Goal: Information Seeking & Learning: Learn about a topic

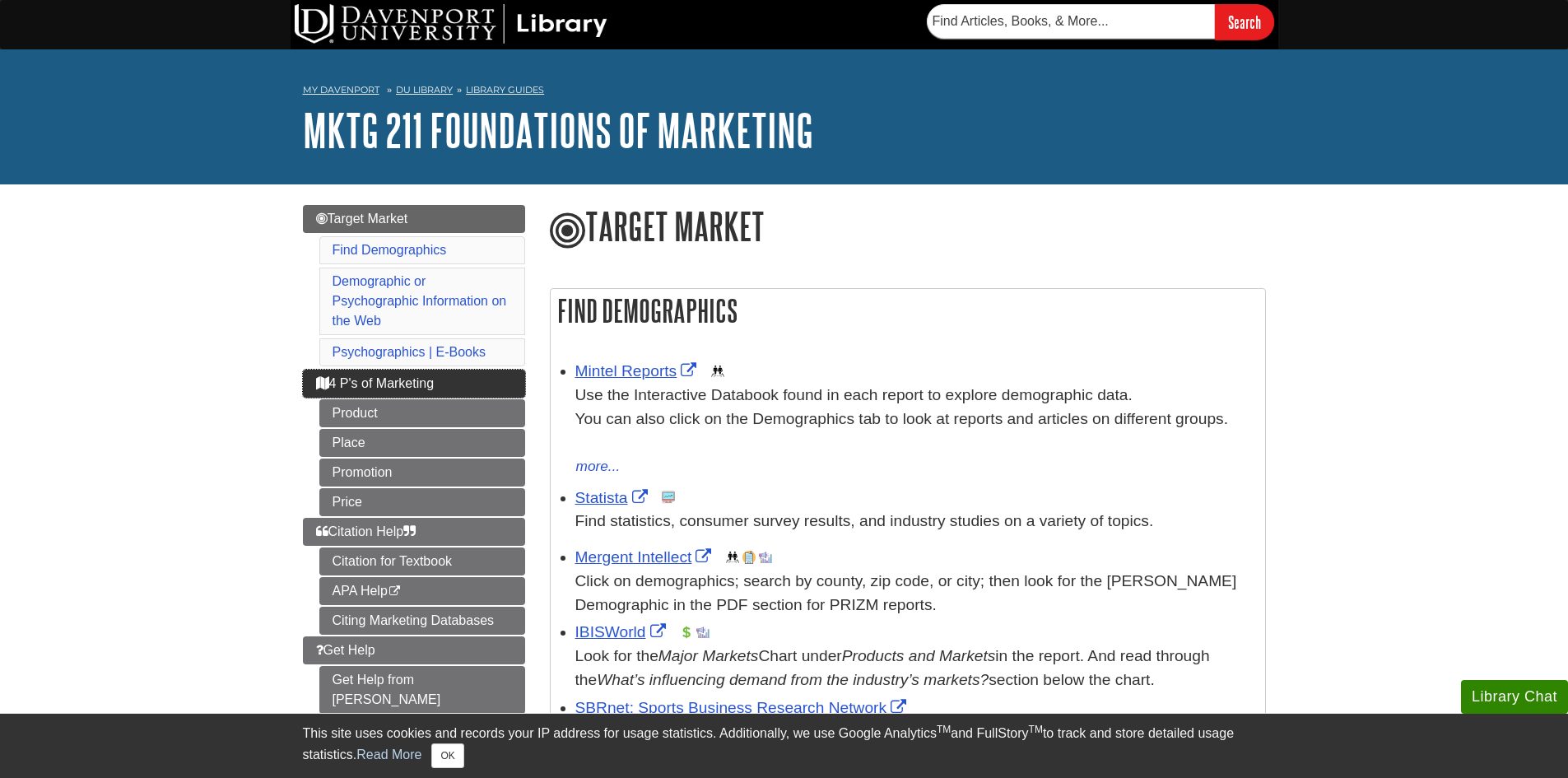
click at [421, 377] on span "4 P's of Marketing" at bounding box center [374, 383] width 118 height 14
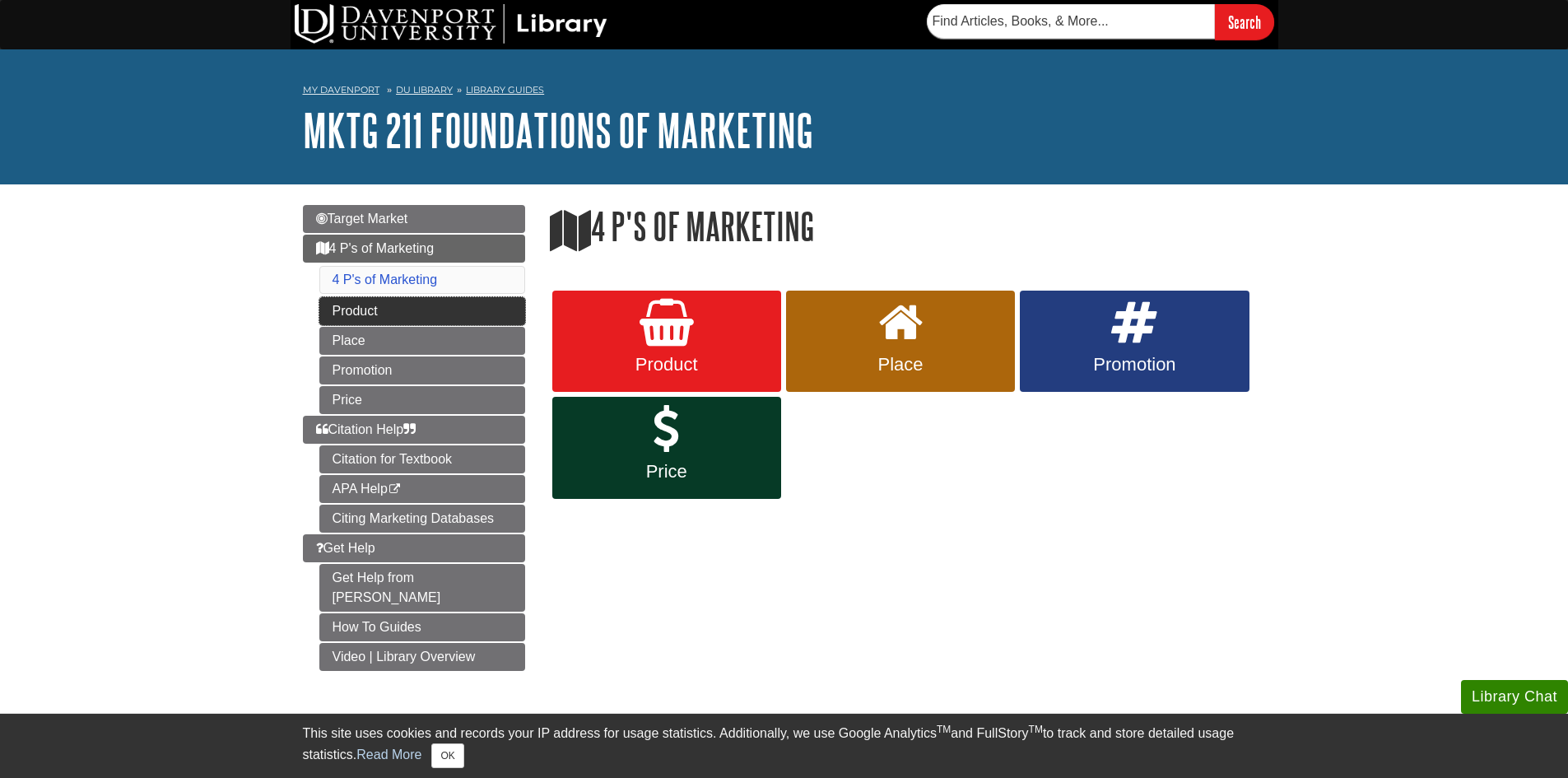
click at [416, 312] on link "Product" at bounding box center [422, 312] width 206 height 28
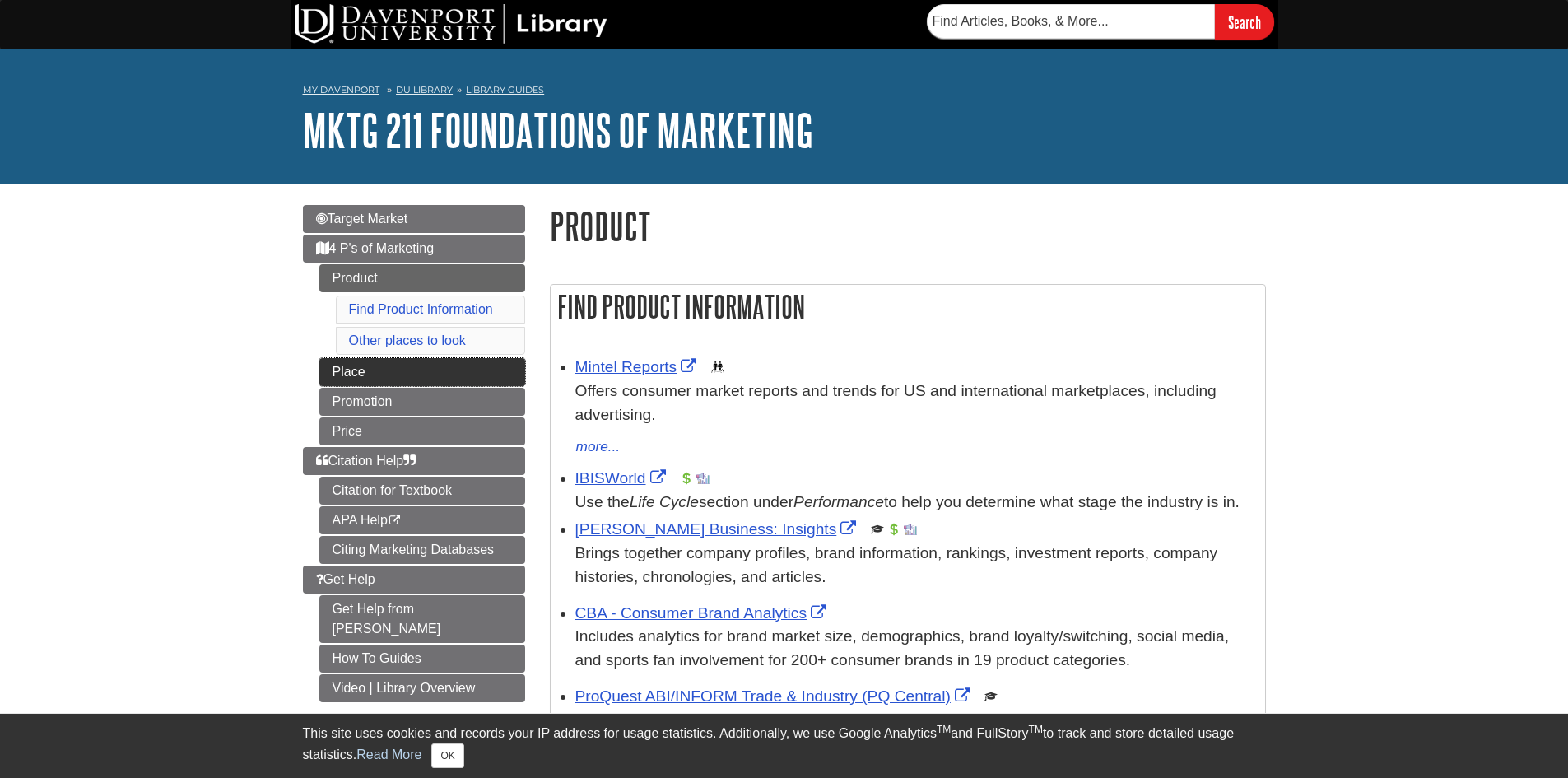
click at [412, 380] on link "Place" at bounding box center [422, 372] width 206 height 28
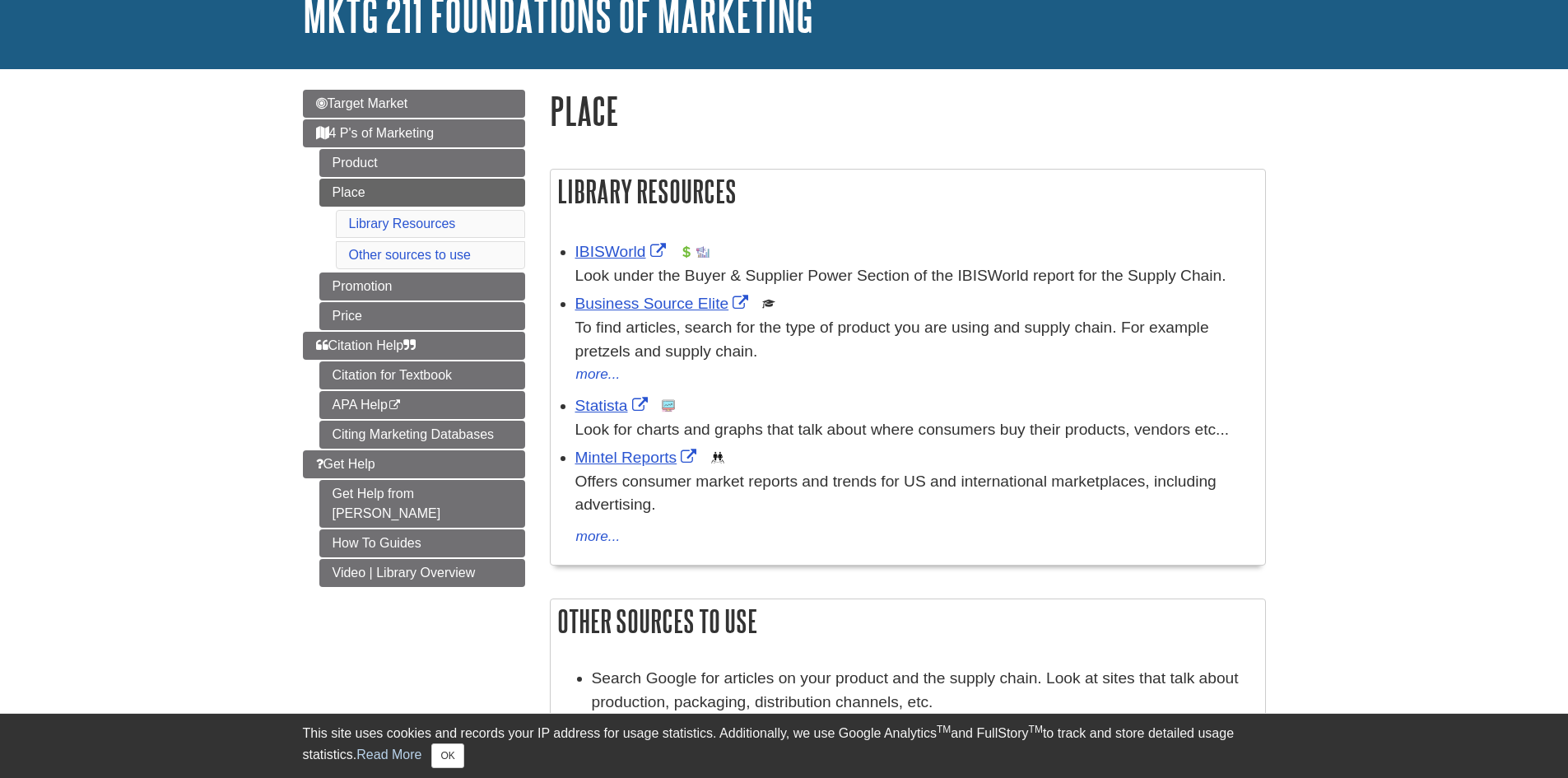
scroll to position [165, 0]
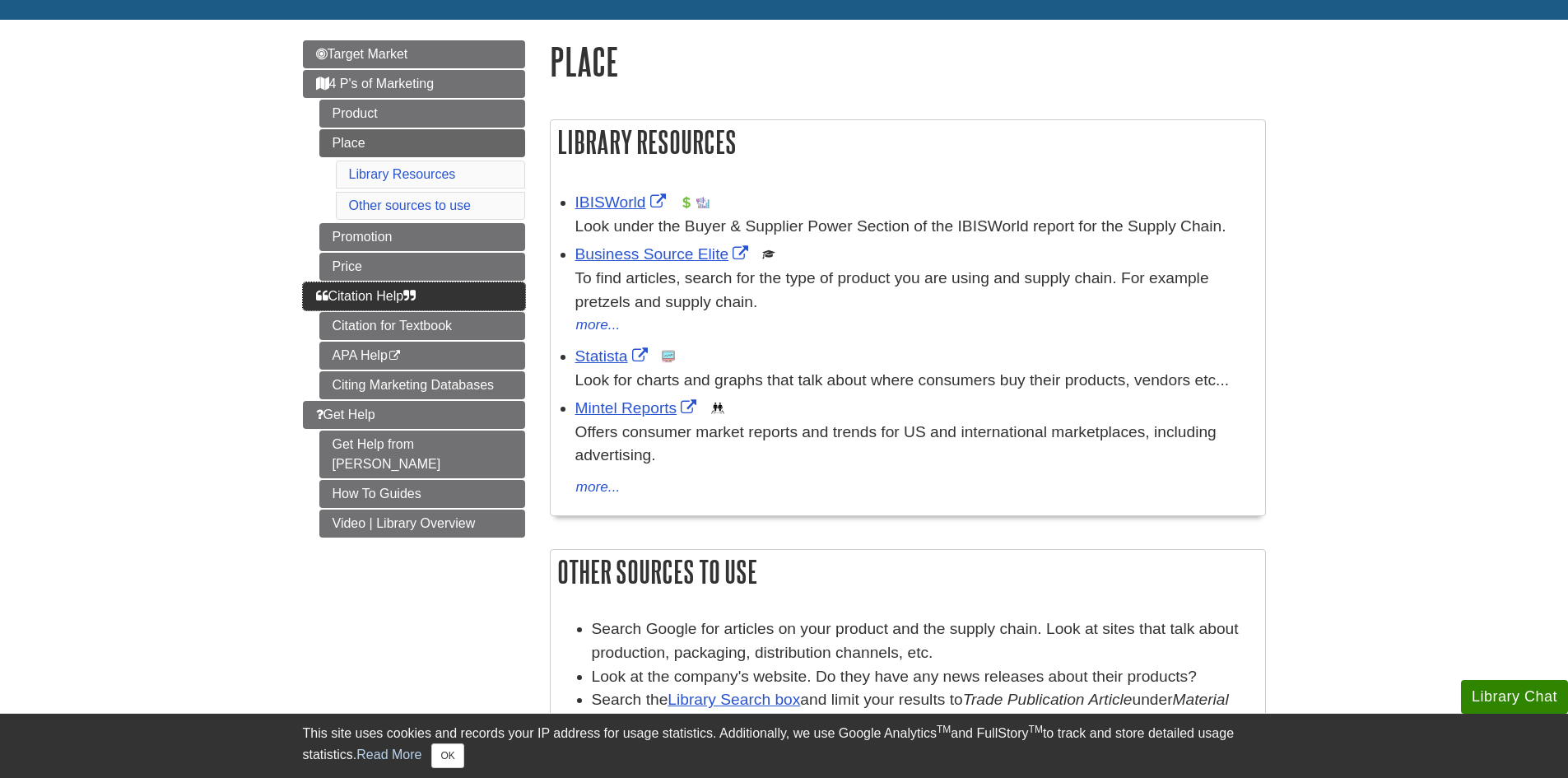
click at [426, 298] on link "Citation Help" at bounding box center [414, 297] width 222 height 28
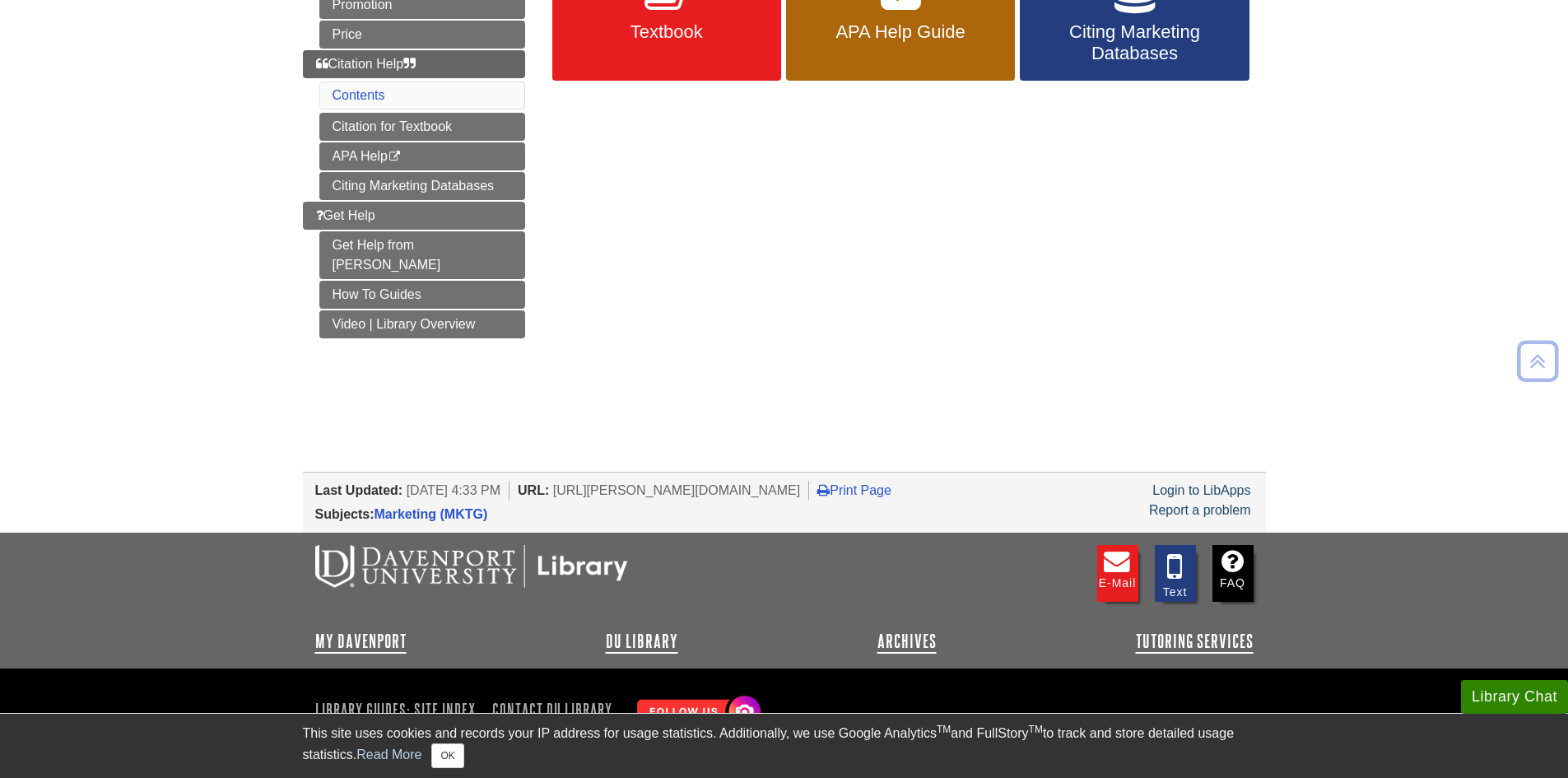
scroll to position [354, 0]
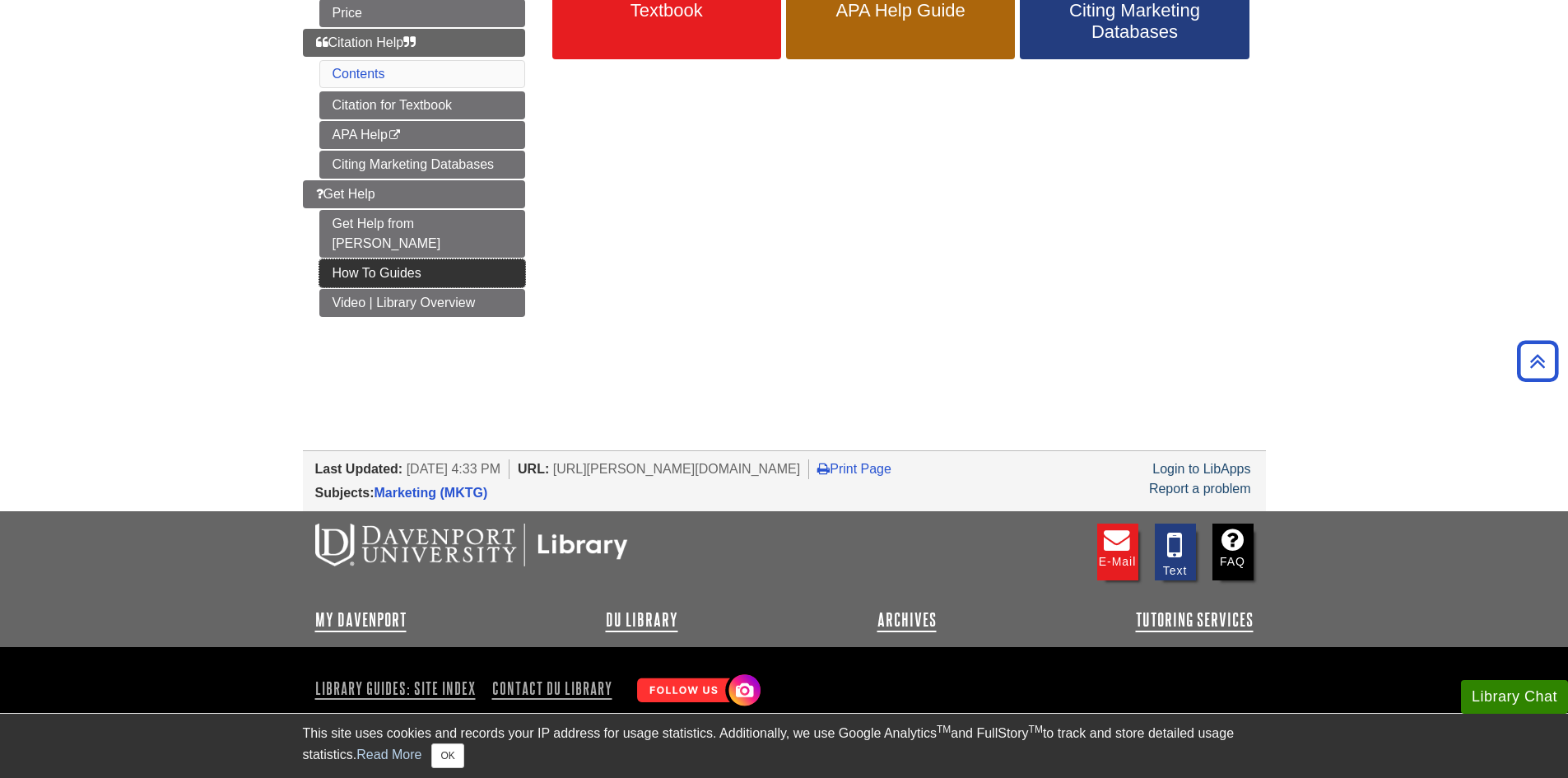
click at [401, 259] on link "How To Guides" at bounding box center [422, 273] width 206 height 28
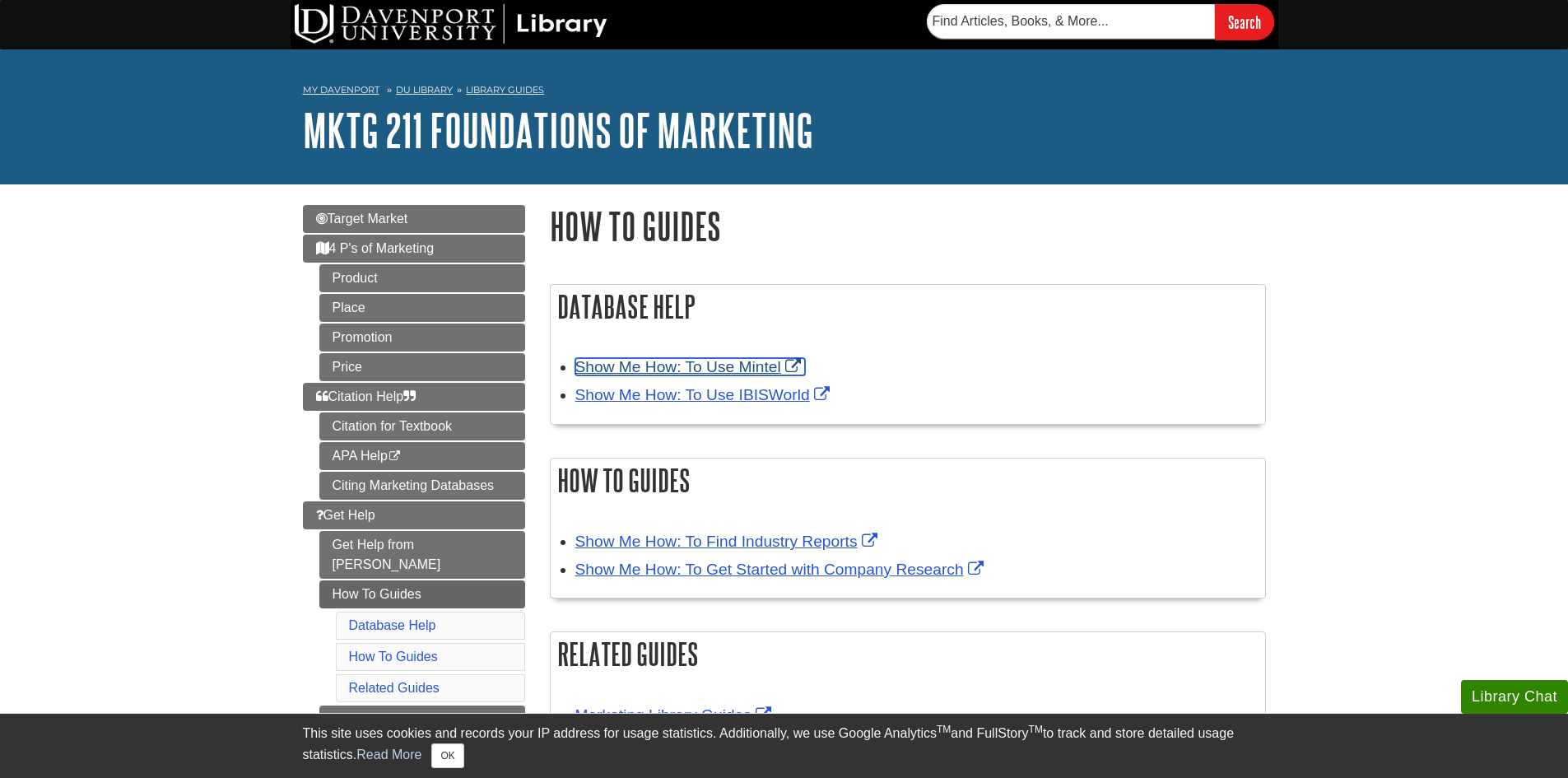
click at [738, 368] on link "Show Me How: To Use Mintel" at bounding box center [690, 367] width 229 height 18
click at [773, 394] on link "Show Me How: To Use IBISWorld" at bounding box center [704, 395] width 258 height 18
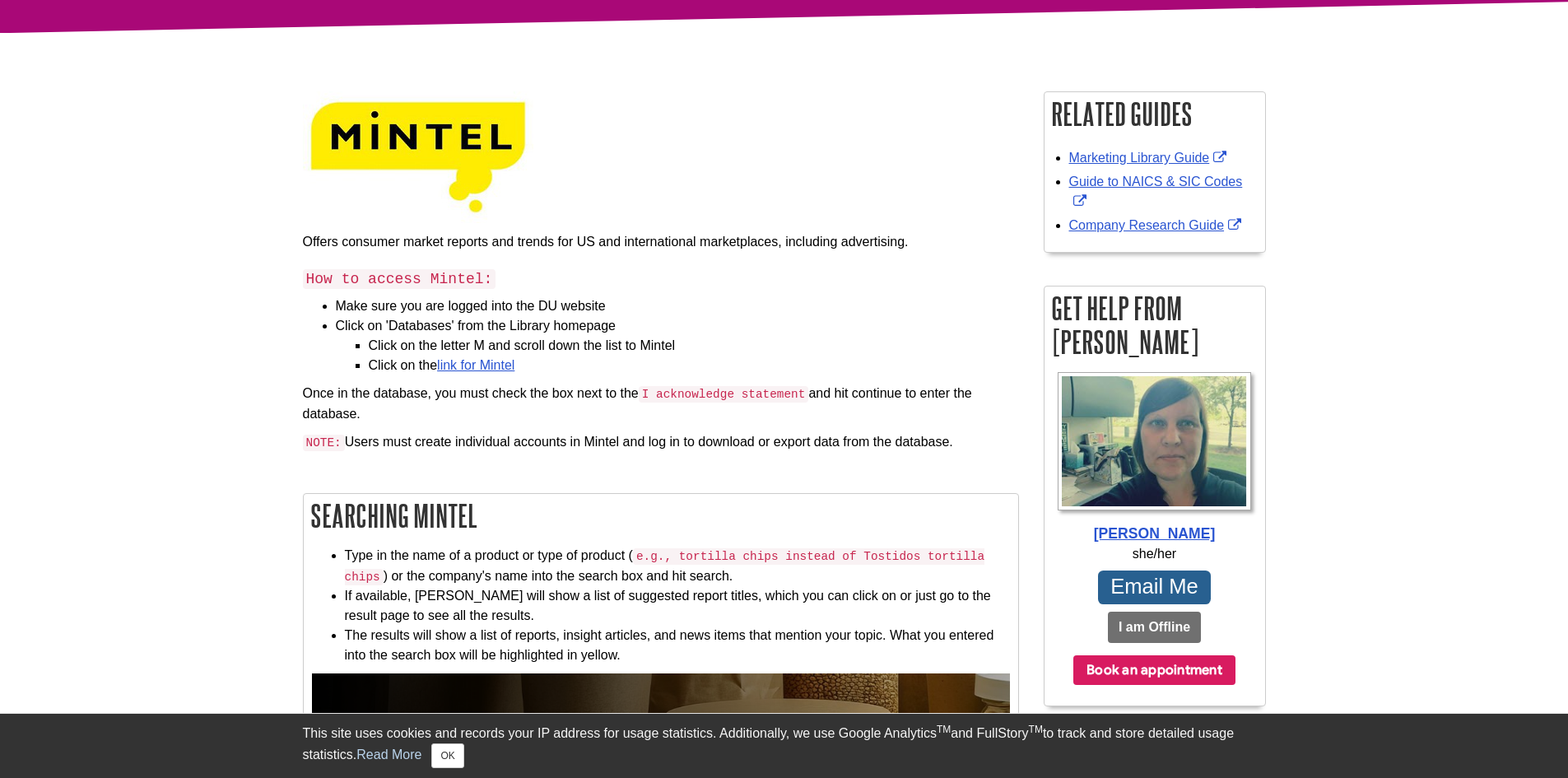
scroll to position [329, 0]
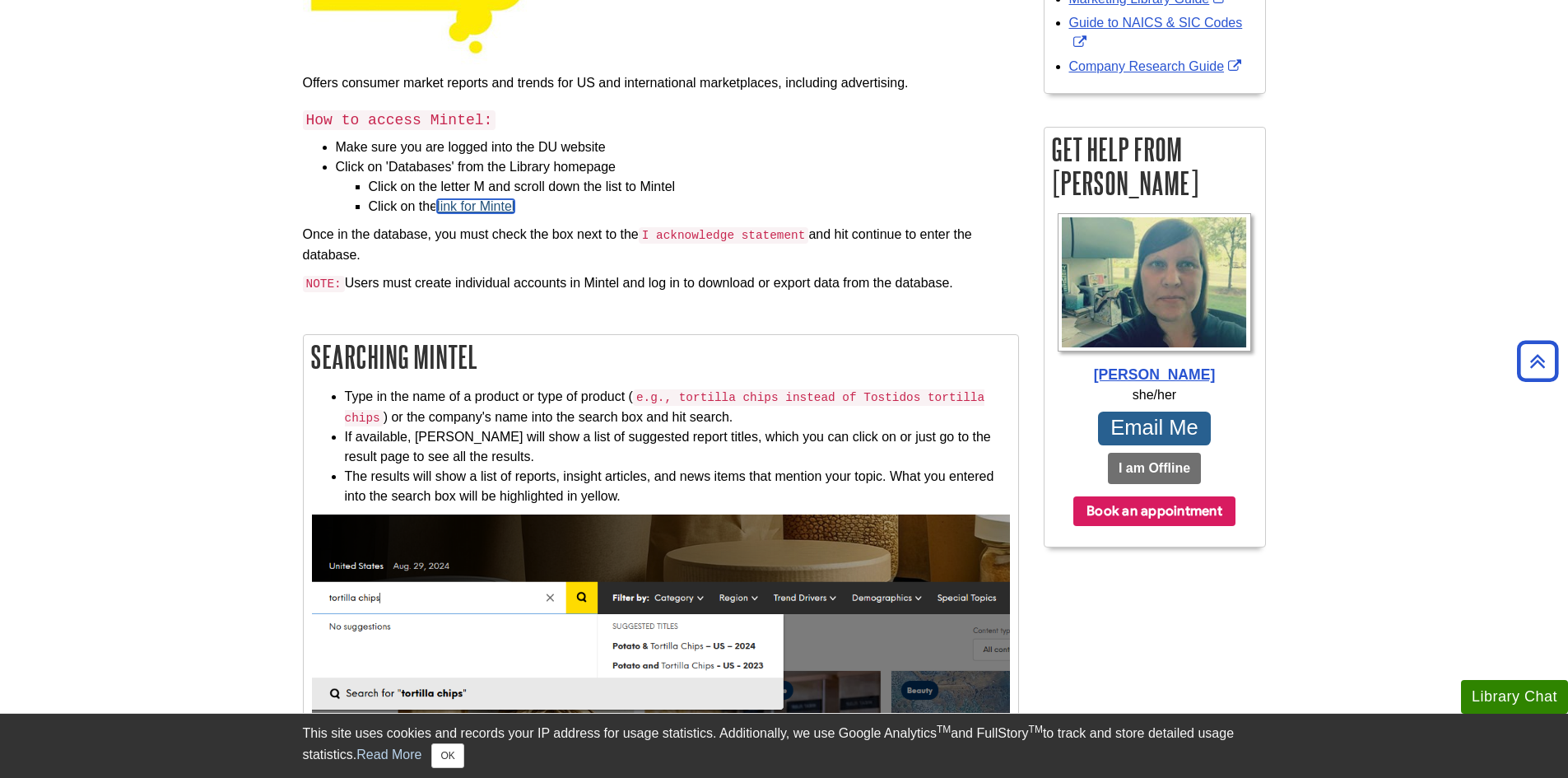
click at [479, 208] on link "link for Mintel" at bounding box center [475, 207] width 77 height 14
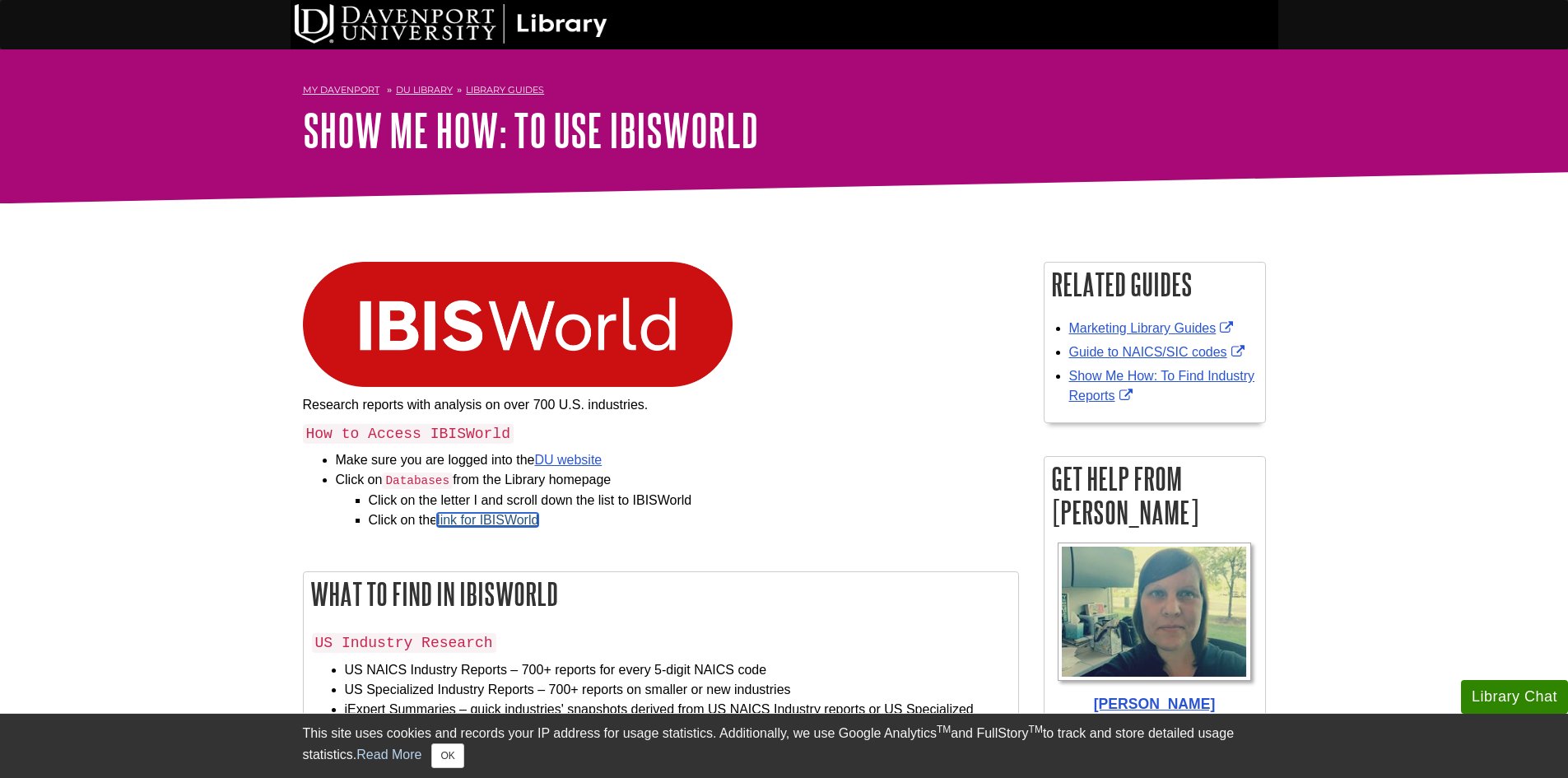
click at [515, 516] on link "link for IBISWorld" at bounding box center [487, 520] width 102 height 14
